Goal: Information Seeking & Learning: Find specific fact

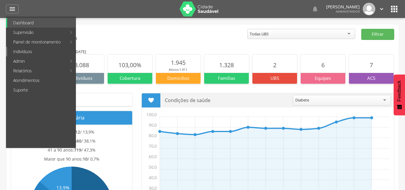
click at [31, 51] on link "Indivíduos" at bounding box center [41, 52] width 68 height 10
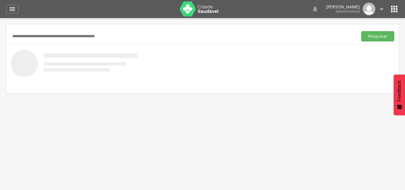
click at [72, 34] on input "text" at bounding box center [183, 36] width 344 height 10
type input "**********"
click at [361, 31] on button "Pesquisar" at bounding box center [377, 36] width 33 height 10
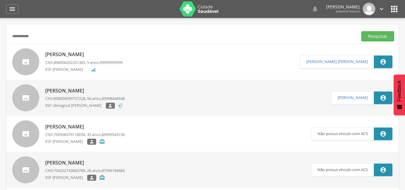
click at [72, 55] on p "Analu Nunes da Silva" at bounding box center [83, 54] width 77 height 7
type input "**********"
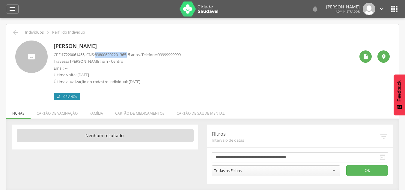
drag, startPoint x: 98, startPoint y: 55, endPoint x: 133, endPoint y: 56, distance: 35.0
click at [133, 56] on p "CPF: 17220061455 , CNS: 898006202201365 , 5 anos, Telefone: 99999999999" at bounding box center [117, 55] width 127 height 6
copy p "898006202201365 ,"
click at [25, 34] on p "Indivíduos" at bounding box center [34, 32] width 19 height 5
click at [11, 33] on div " Indivíduos  Perfil do Indivíduo" at bounding box center [202, 32] width 383 height 7
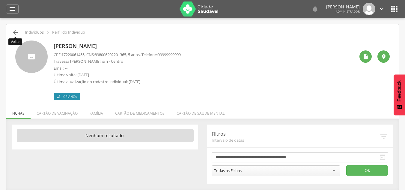
click at [14, 34] on icon "" at bounding box center [15, 32] width 7 height 7
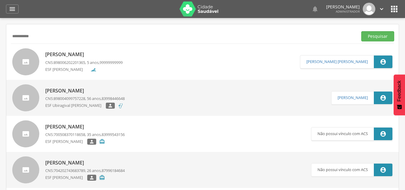
click at [46, 35] on input "**********" at bounding box center [183, 36] width 344 height 10
type input "*"
click at [361, 31] on button "Pesquisar" at bounding box center [377, 36] width 33 height 10
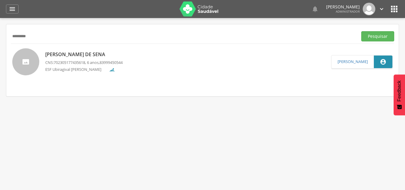
click at [71, 56] on p "Dominique Vitória Texeira de Sena" at bounding box center [83, 54] width 77 height 7
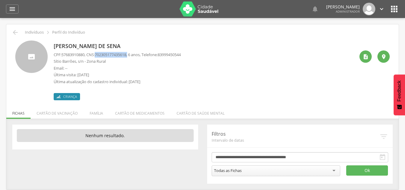
drag, startPoint x: 99, startPoint y: 55, endPoint x: 132, endPoint y: 55, distance: 33.2
click at [132, 55] on p "CPF: 57683910880 , CNS: 702305177435618 , 6 anos, Telefone: 83999450544" at bounding box center [117, 55] width 127 height 6
copy p "702305177435618 ,"
drag, startPoint x: 63, startPoint y: 54, endPoint x: 88, endPoint y: 54, distance: 24.6
click at [88, 54] on p "CPF: 57683910880 , CNS: 702305177435618 , 6 anos, Telefone: 83999450544" at bounding box center [117, 55] width 127 height 6
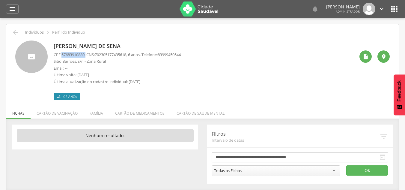
copy p "57683910880 ,"
click at [14, 32] on icon "" at bounding box center [15, 32] width 7 height 7
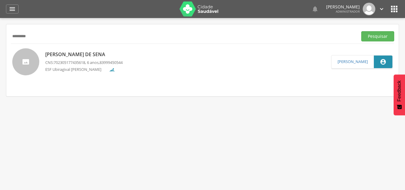
click at [49, 36] on input "*********" at bounding box center [183, 36] width 344 height 10
type input "*"
paste input "**********"
click at [361, 31] on button "Pesquisar" at bounding box center [377, 36] width 33 height 10
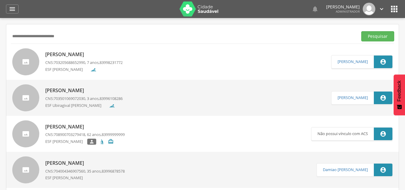
click at [72, 53] on p "Anthony Miguel Xavier Dias Costa" at bounding box center [83, 54] width 77 height 7
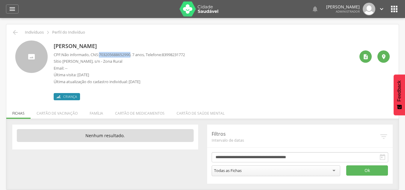
drag, startPoint x: 102, startPoint y: 55, endPoint x: 135, endPoint y: 54, distance: 33.3
click at [135, 54] on p "CPF: Não informado , CNS: 703205688652990 , 7 anos, Telefone: 83998231772" at bounding box center [119, 55] width 131 height 6
copy span "703205688652990"
click at [16, 33] on icon "" at bounding box center [15, 32] width 7 height 7
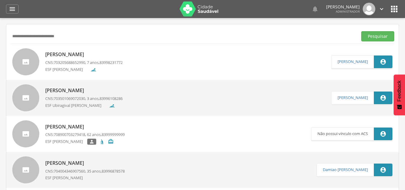
click at [100, 37] on input "**********" at bounding box center [183, 36] width 344 height 10
type input "*"
paste input "**********"
click at [361, 31] on button "Pesquisar" at bounding box center [377, 36] width 33 height 10
click at [70, 60] on span "898005906153359" at bounding box center [69, 62] width 31 height 5
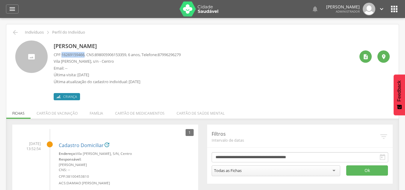
drag, startPoint x: 63, startPoint y: 55, endPoint x: 87, endPoint y: 55, distance: 24.0
click at [87, 55] on p "CPF: 16269159466 , CNS: 898005906153359 , 6 anos, Telefone: 87996296279" at bounding box center [117, 55] width 127 height 6
copy span "16269159466"
click at [16, 34] on icon "" at bounding box center [15, 32] width 7 height 7
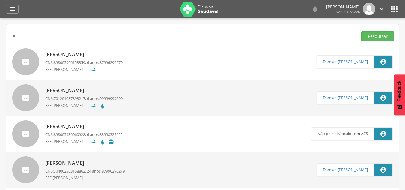
type input "*"
click at [361, 31] on button "Pesquisar" at bounding box center [377, 36] width 33 height 10
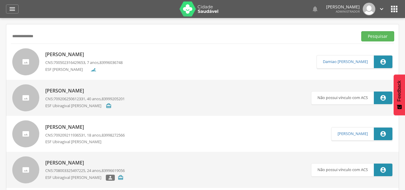
click at [77, 51] on p "Rafael Leandro Olinda de Carvalho" at bounding box center [83, 54] width 77 height 7
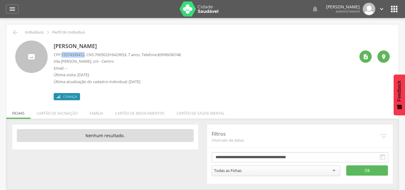
drag, startPoint x: 63, startPoint y: 54, endPoint x: 86, endPoint y: 54, distance: 22.8
click at [84, 54] on span "15574339412" at bounding box center [72, 54] width 23 height 5
copy span "15574339412"
click at [18, 33] on icon "" at bounding box center [15, 32] width 7 height 7
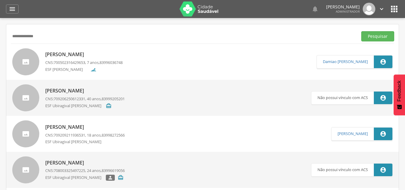
click at [105, 37] on input "**********" at bounding box center [183, 36] width 344 height 10
type input "*"
paste input "**********"
click at [361, 31] on button "Pesquisar" at bounding box center [377, 36] width 33 height 10
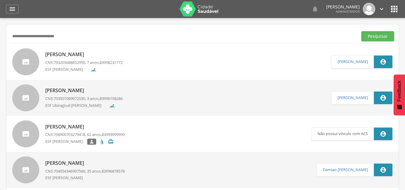
click at [88, 53] on p "Anthony Miguel Xavier Dias Costa" at bounding box center [83, 54] width 77 height 7
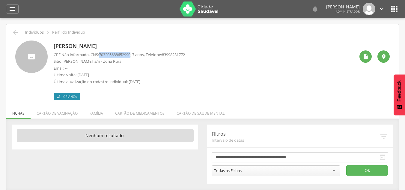
drag, startPoint x: 102, startPoint y: 55, endPoint x: 135, endPoint y: 55, distance: 32.9
click at [130, 55] on span "703205688652990" at bounding box center [114, 54] width 31 height 5
copy span "703205688652990"
click at [16, 32] on icon "" at bounding box center [15, 32] width 7 height 7
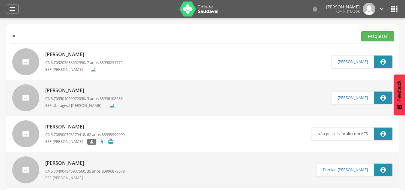
type input "*"
click at [361, 31] on button "Pesquisar" at bounding box center [377, 36] width 33 height 10
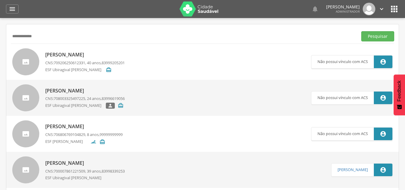
click at [361, 31] on button "Pesquisar" at bounding box center [377, 36] width 33 height 10
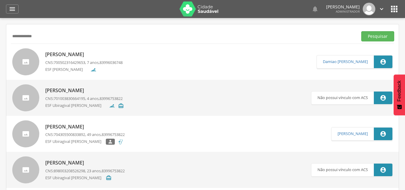
click at [76, 54] on p "Rafael Leandro Olinda de Carvalho" at bounding box center [83, 54] width 77 height 7
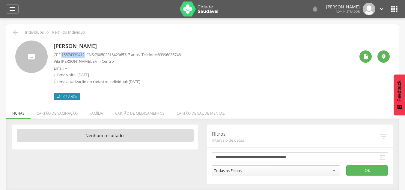
drag, startPoint x: 63, startPoint y: 55, endPoint x: 87, endPoint y: 55, distance: 23.4
click at [84, 55] on span "15574339412" at bounding box center [72, 54] width 23 height 5
copy span "15574339412"
click at [13, 32] on icon "" at bounding box center [15, 32] width 7 height 7
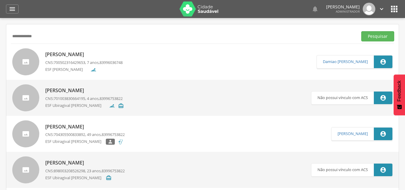
click at [70, 32] on input "**********" at bounding box center [183, 36] width 344 height 10
type input "*"
click at [361, 31] on button "Pesquisar" at bounding box center [377, 36] width 33 height 10
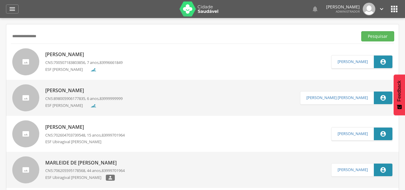
click at [83, 54] on p "Bernardo de Lima Cabral" at bounding box center [83, 54] width 77 height 7
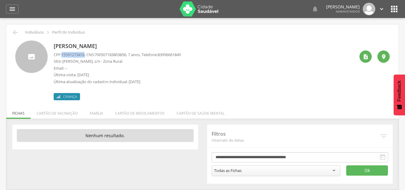
drag, startPoint x: 62, startPoint y: 55, endPoint x: 86, endPoint y: 55, distance: 24.6
click at [86, 55] on p "CPF: 15591273416 , CNS: 700507183803856 , 7 anos, Telefone: 83996661849" at bounding box center [117, 55] width 127 height 6
copy p "15591273416"
click at [13, 32] on icon "" at bounding box center [15, 32] width 7 height 7
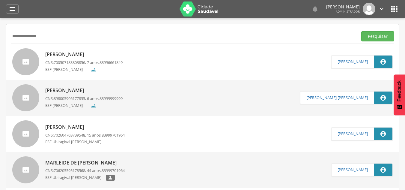
click at [75, 35] on input "**********" at bounding box center [183, 36] width 344 height 10
type input "*"
click at [361, 31] on button "Pesquisar" at bounding box center [377, 36] width 33 height 10
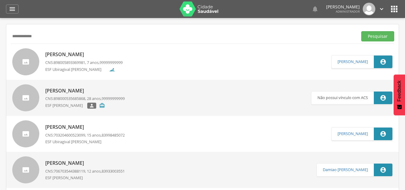
click at [76, 53] on p "Larissa Kelly Menezes de Azevedo" at bounding box center [83, 54] width 77 height 7
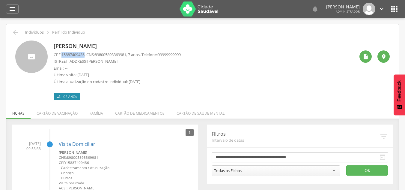
drag, startPoint x: 62, startPoint y: 55, endPoint x: 86, endPoint y: 55, distance: 24.3
click at [86, 55] on p "CPF: 15887409436 , CNS: 898005893369981 , 7 anos, Telefone: 99999999999" at bounding box center [117, 55] width 127 height 6
copy span "15887409436"
click at [18, 35] on icon "" at bounding box center [15, 32] width 7 height 7
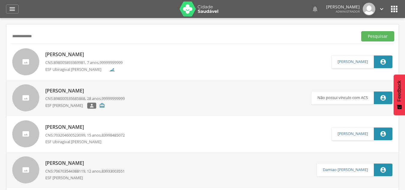
click at [66, 39] on input "**********" at bounding box center [183, 36] width 344 height 10
type input "*"
click at [361, 31] on button "Pesquisar" at bounding box center [377, 36] width 33 height 10
click at [84, 56] on p "Melissa Samara da Silva Fernandes" at bounding box center [83, 54] width 77 height 7
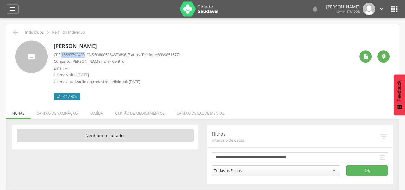
drag, startPoint x: 63, startPoint y: 54, endPoint x: 86, endPoint y: 55, distance: 23.4
click at [84, 55] on span "15587792480" at bounding box center [72, 54] width 23 height 5
click at [13, 31] on icon "" at bounding box center [15, 32] width 7 height 7
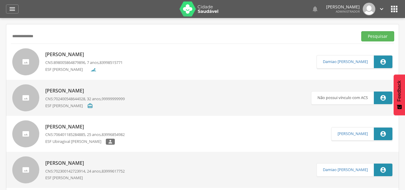
click at [85, 40] on input "**********" at bounding box center [183, 36] width 344 height 10
type input "*"
type input "**********"
click at [361, 31] on button "Pesquisar" at bounding box center [377, 36] width 33 height 10
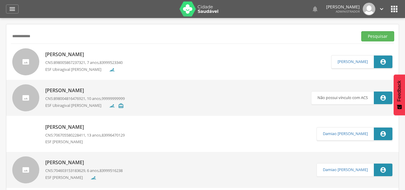
click at [79, 52] on p "Laura Jasmim Siqueira" at bounding box center [83, 54] width 77 height 7
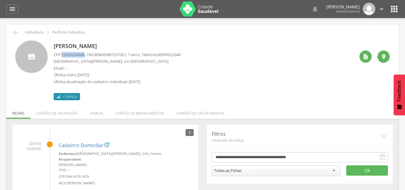
drag, startPoint x: 63, startPoint y: 56, endPoint x: 87, endPoint y: 55, distance: 23.4
click at [84, 55] on span "15600264488" at bounding box center [72, 54] width 23 height 5
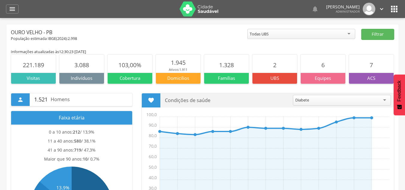
click at [398, 7] on icon "" at bounding box center [394, 9] width 10 height 10
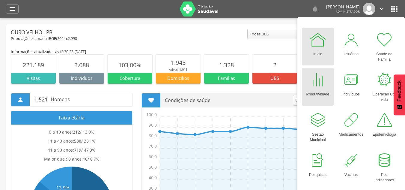
click at [319, 88] on div at bounding box center [317, 80] width 18 height 18
